Goal: Task Accomplishment & Management: Use online tool/utility

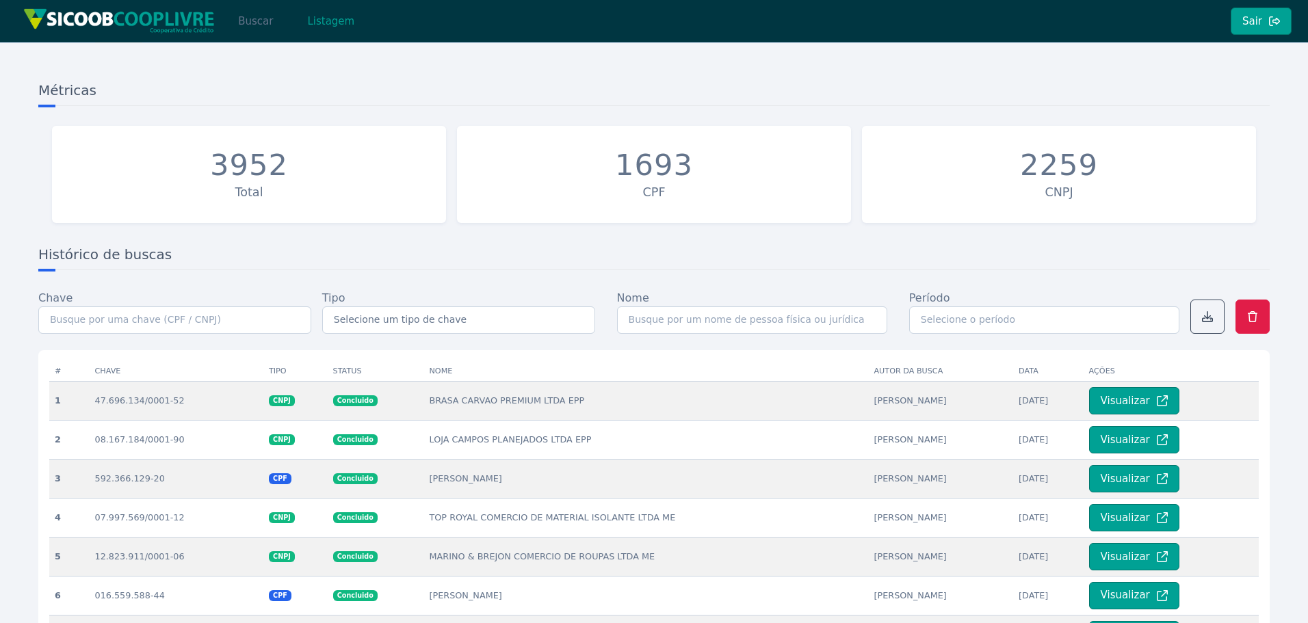
click at [248, 18] on button "Buscar" at bounding box center [255, 21] width 58 height 27
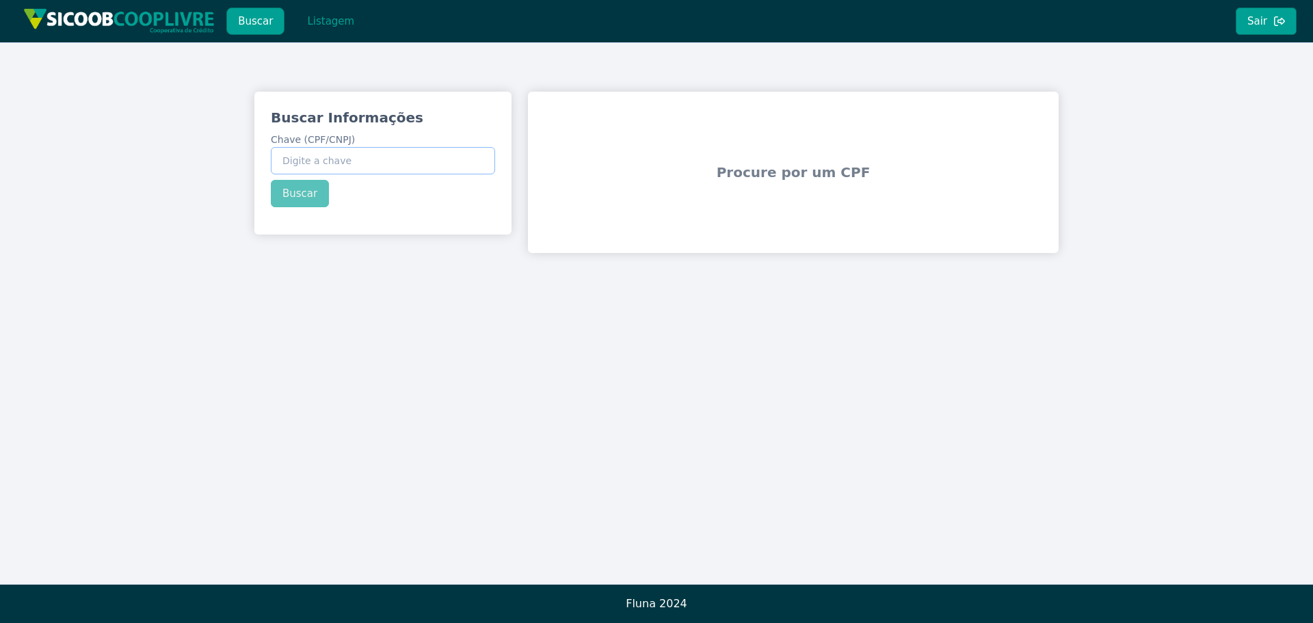
click at [351, 166] on input "Chave (CPF/CNPJ)" at bounding box center [383, 160] width 224 height 27
paste input "418.496.748-50"
type input "418.496.748-50"
click at [295, 193] on div "Buscar Informações Chave (CPF/CNPJ) 418.496.748-50 Buscar" at bounding box center [382, 158] width 257 height 132
click at [295, 193] on button "Buscar" at bounding box center [300, 193] width 58 height 27
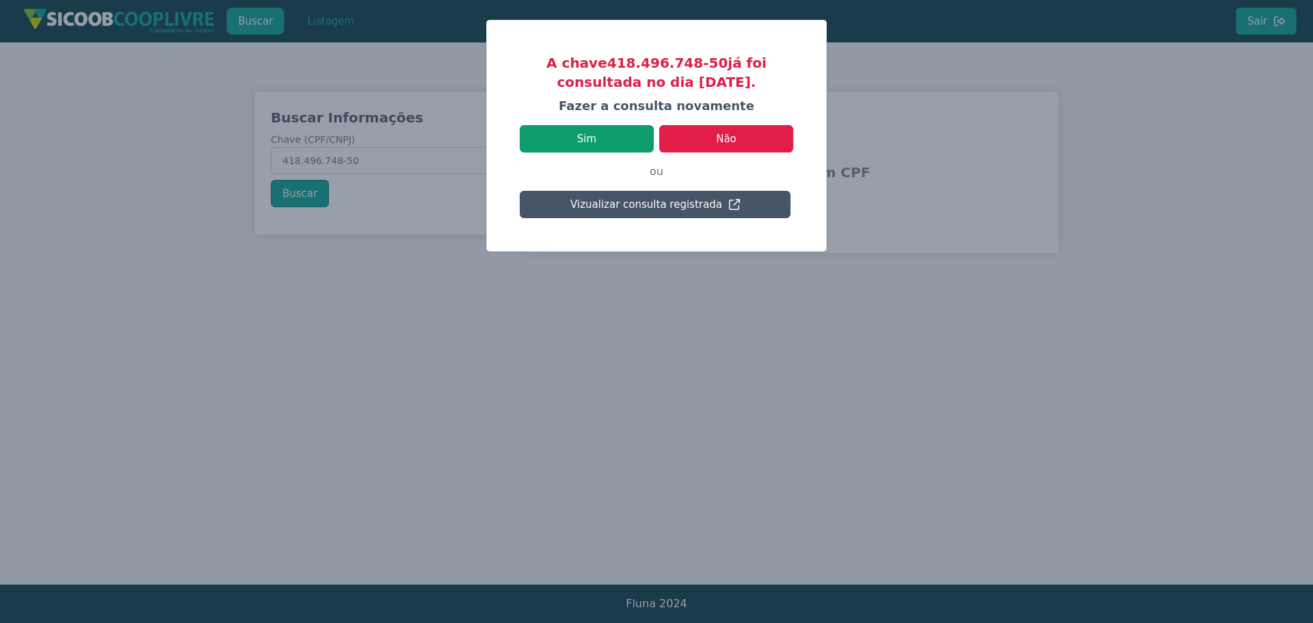
click at [613, 143] on button "Sim" at bounding box center [587, 138] width 134 height 27
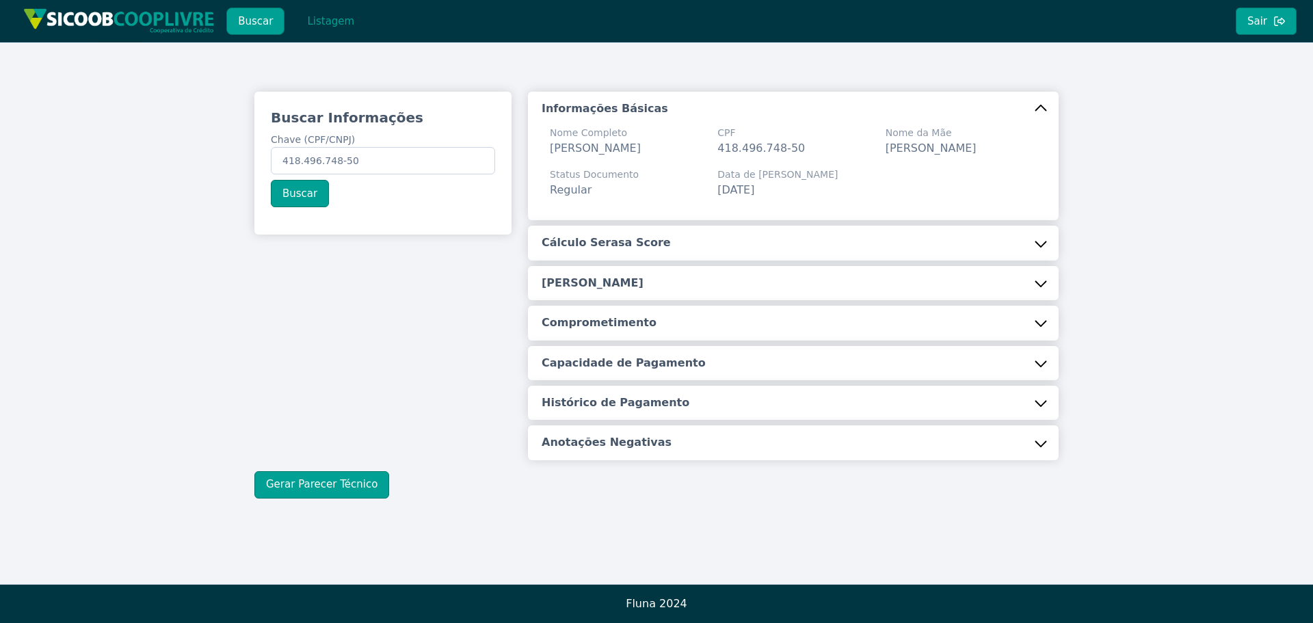
click at [698, 259] on button "Cálculo Serasa Score" at bounding box center [793, 243] width 531 height 34
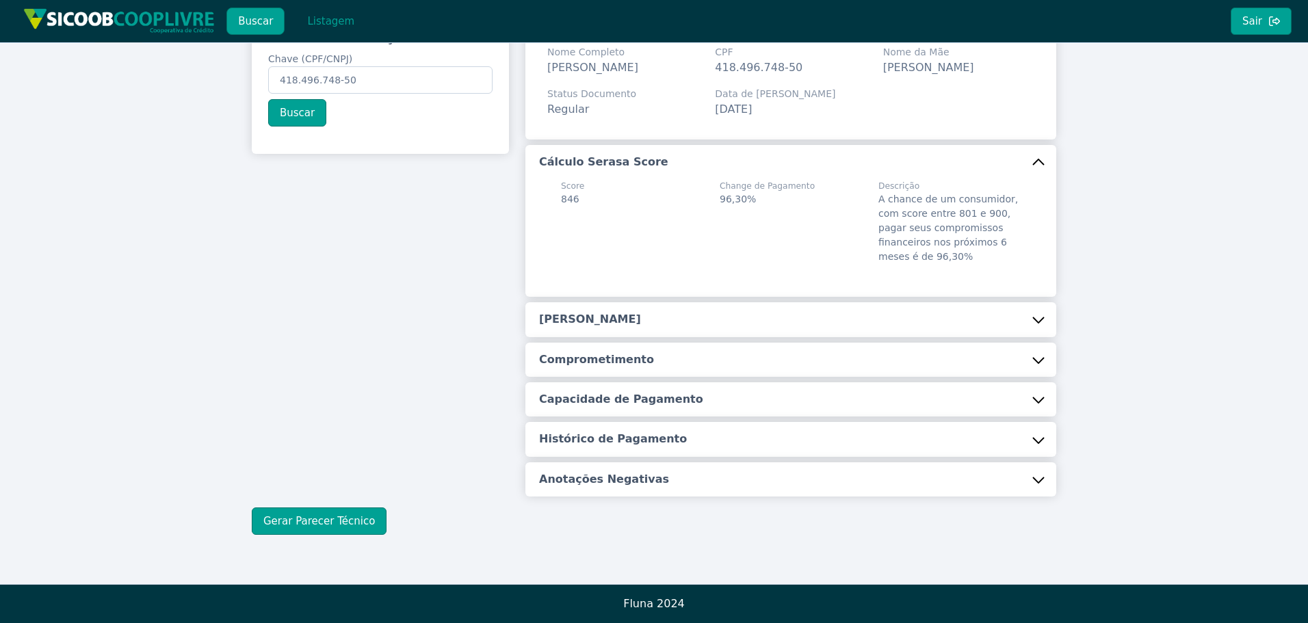
click at [629, 308] on button "[PERSON_NAME]" at bounding box center [790, 319] width 531 height 34
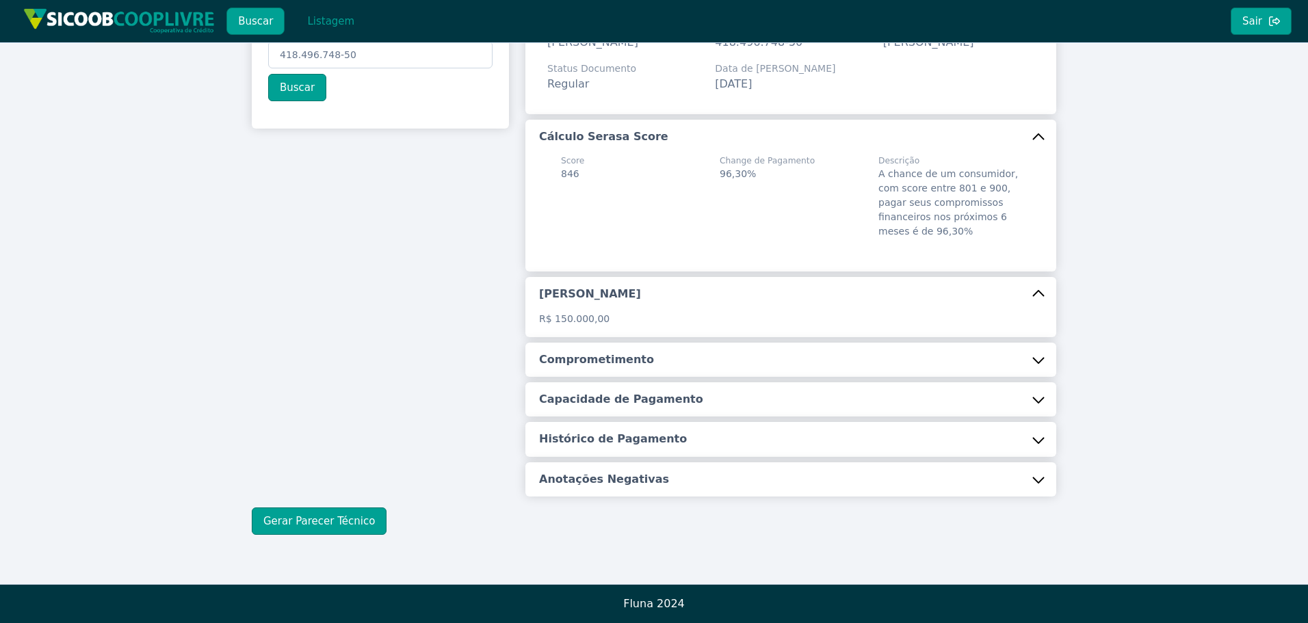
scroll to position [122, 0]
click at [593, 341] on div "Informações Básicas Nome Completo [PERSON_NAME] CPF 418.496.748-50 Nome da Mãe …" at bounding box center [790, 241] width 531 height 511
click at [609, 362] on h5 "Comprometimento" at bounding box center [596, 359] width 115 height 15
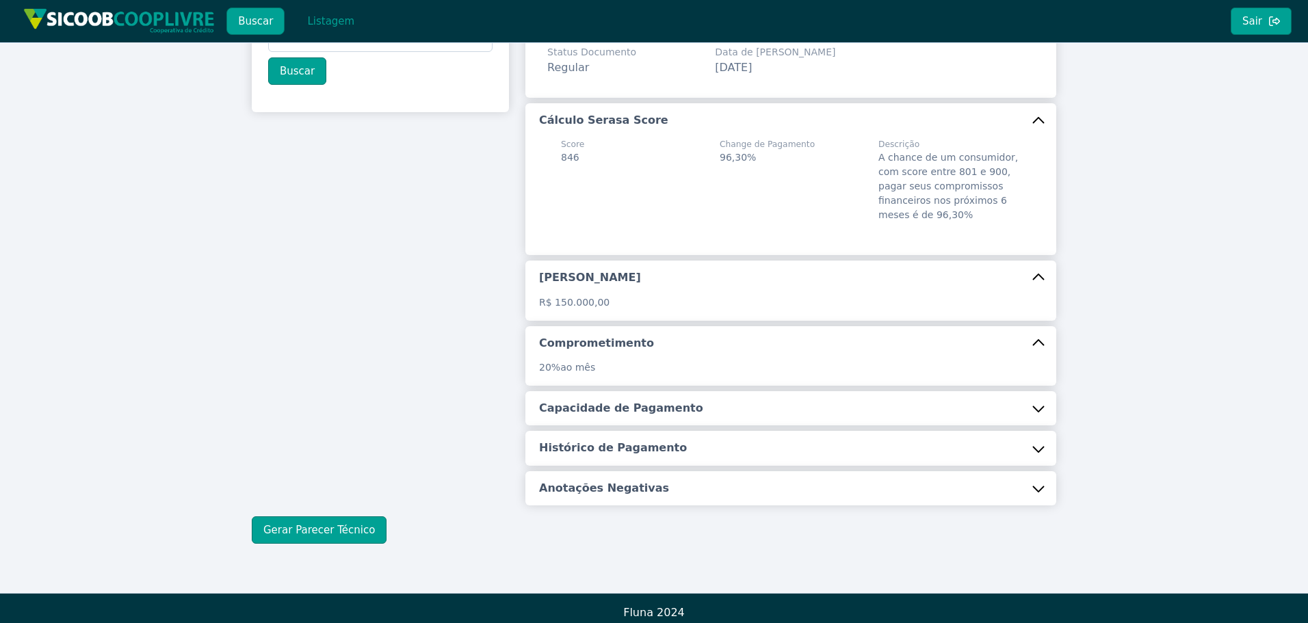
click at [612, 425] on button "Capacidade de Pagamento" at bounding box center [790, 408] width 531 height 34
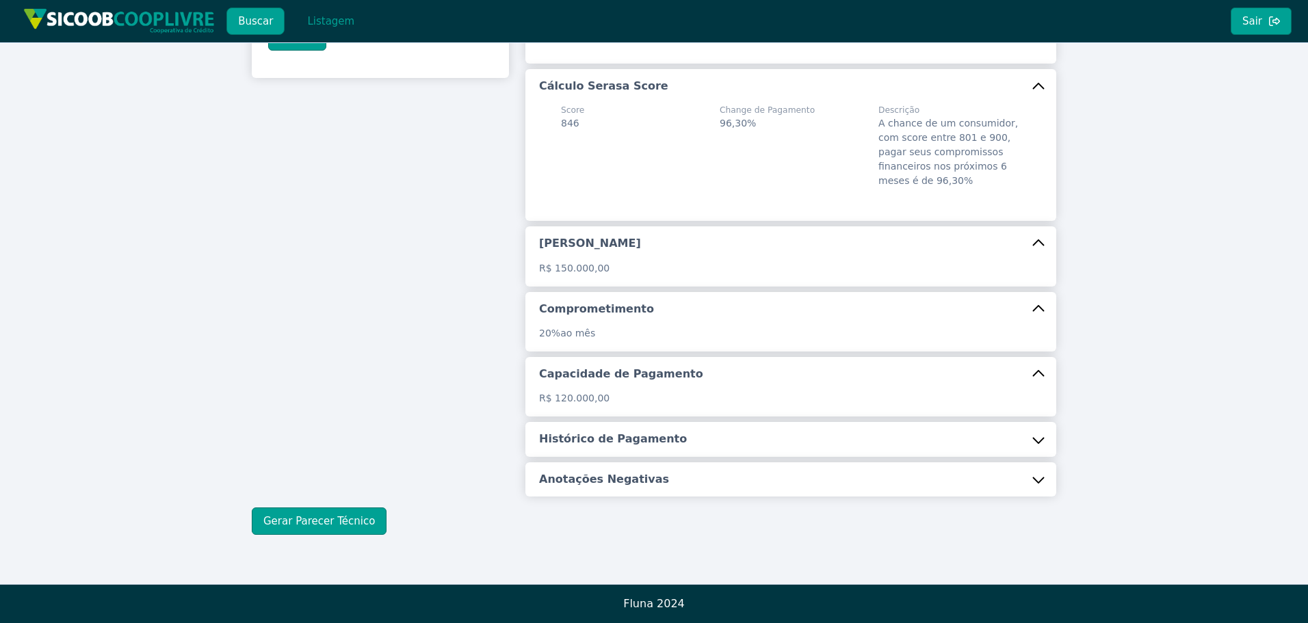
click at [599, 434] on h5 "Histórico de Pagamento" at bounding box center [613, 439] width 148 height 15
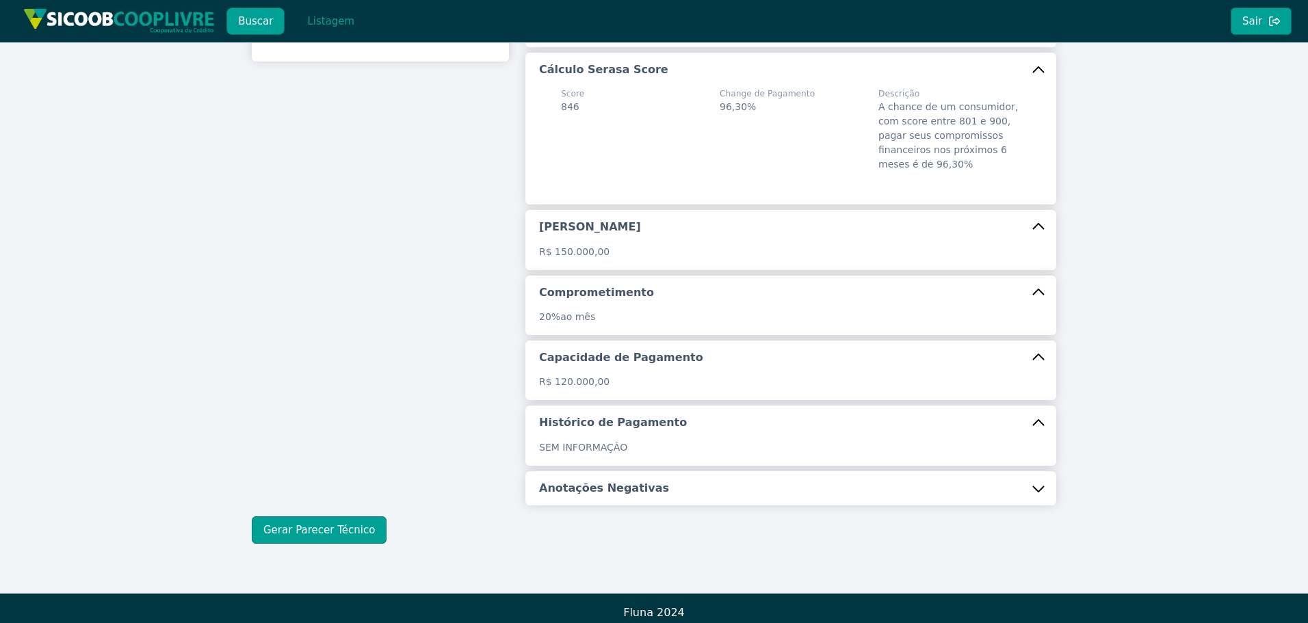
click at [606, 495] on button "Anotações Negativas" at bounding box center [790, 488] width 531 height 34
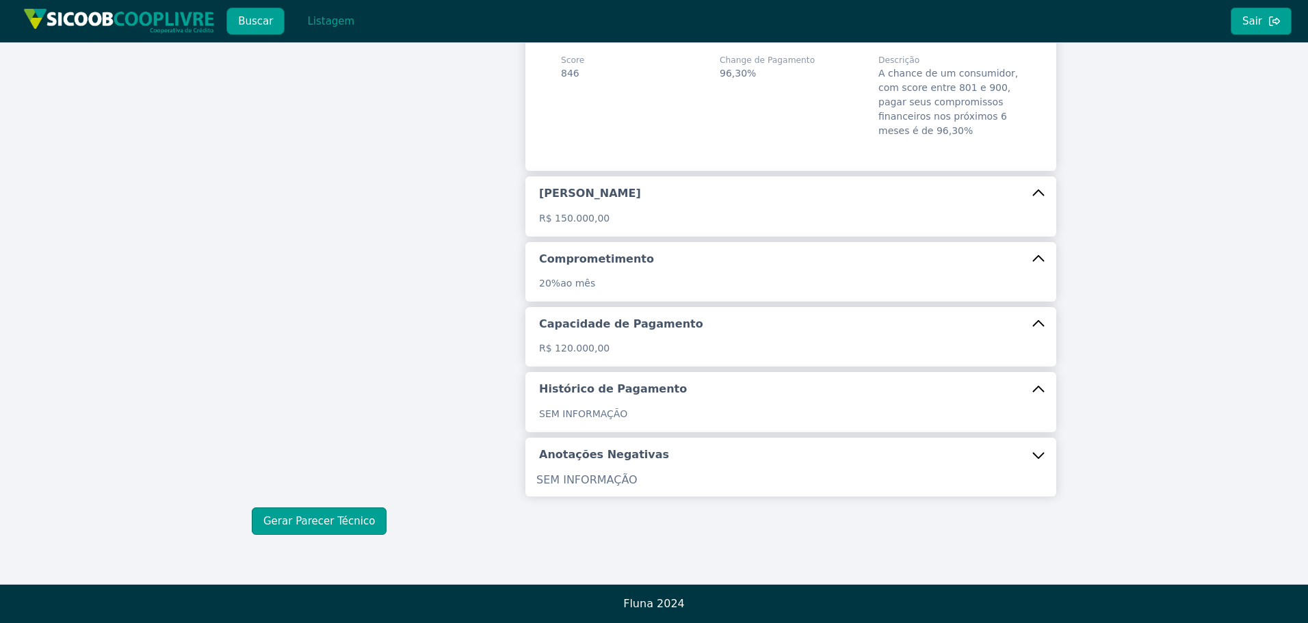
scroll to position [223, 0]
click at [293, 525] on button "Gerar Parecer Técnico" at bounding box center [319, 521] width 135 height 27
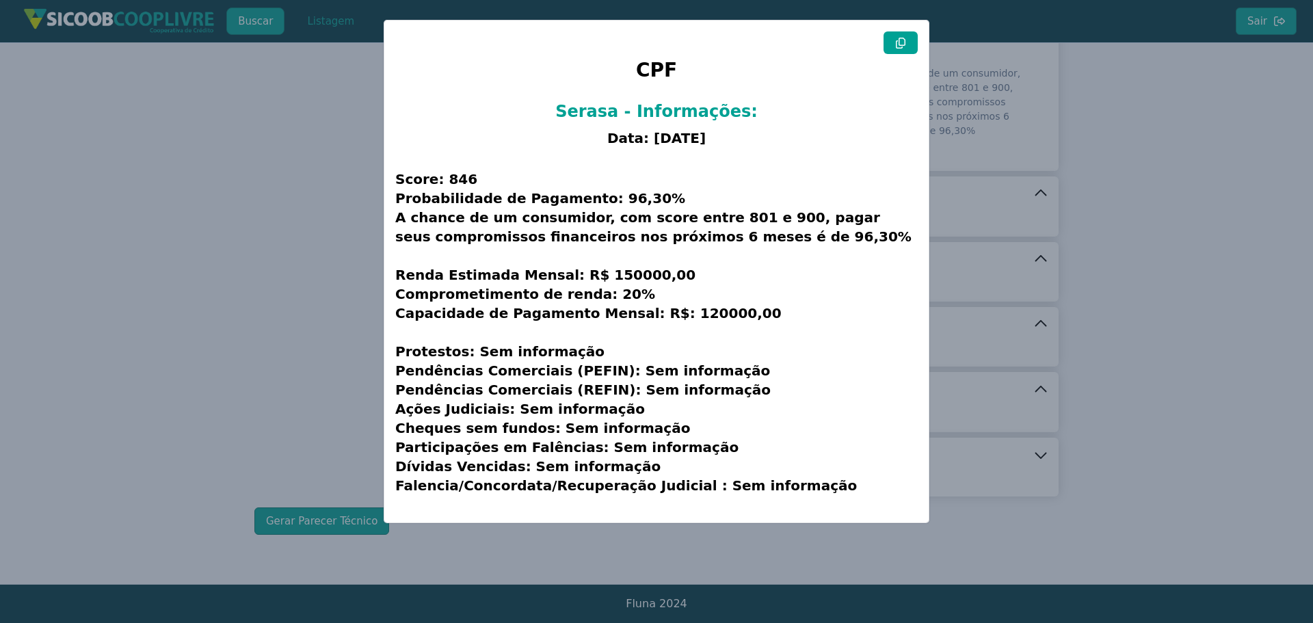
click at [908, 46] on button at bounding box center [901, 42] width 34 height 23
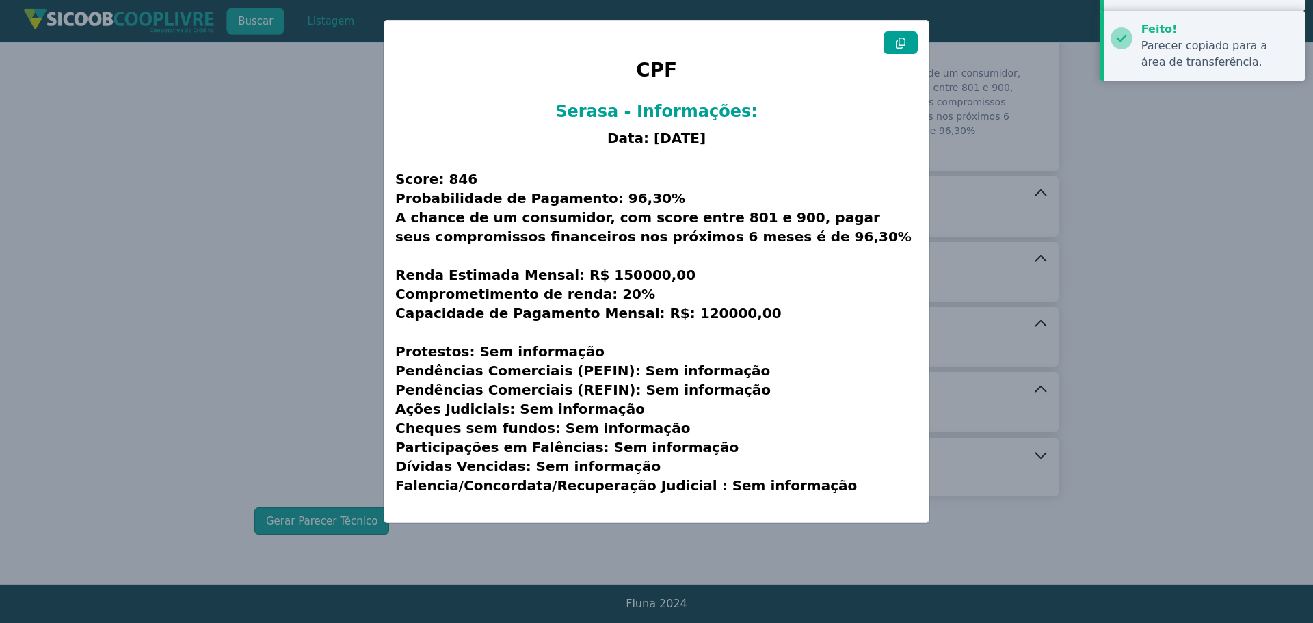
click at [908, 46] on button at bounding box center [901, 42] width 34 height 23
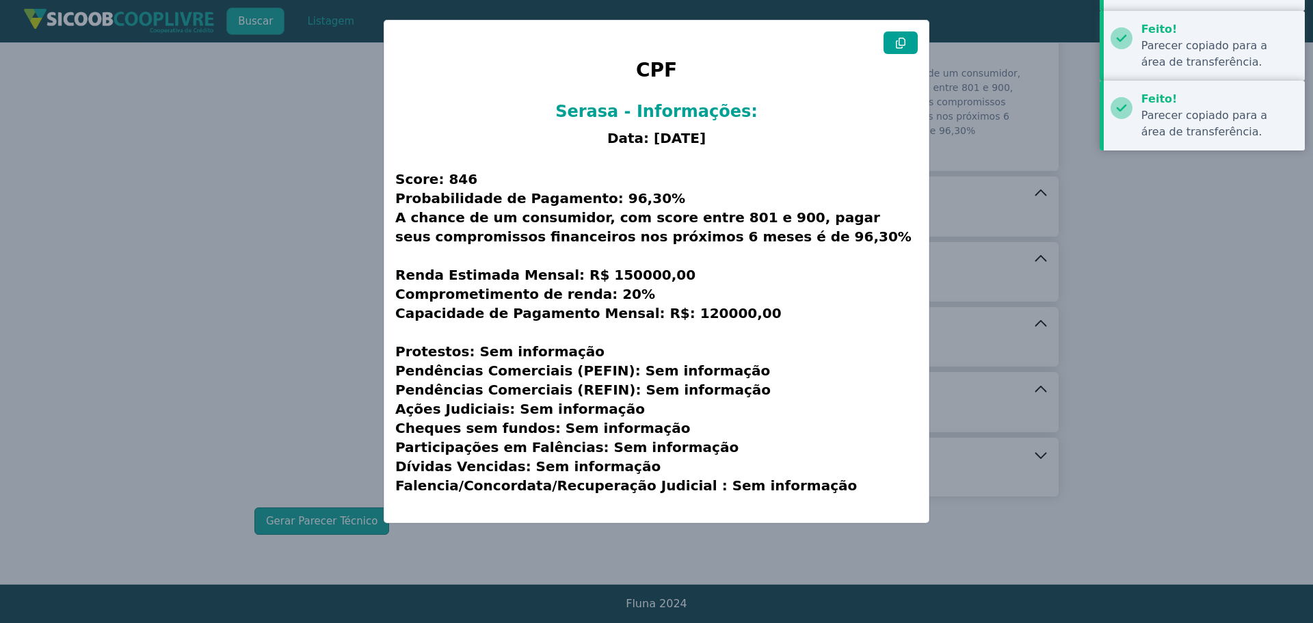
click at [66, 315] on modal-container "CPF Serasa - Informações: Data: [DATE] Score: 846 Probabilidade de Pagamento: 9…" at bounding box center [656, 311] width 1313 height 623
